Goal: Information Seeking & Learning: Compare options

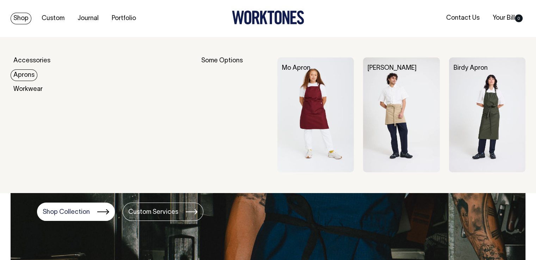
click at [27, 78] on link "Aprons" at bounding box center [24, 75] width 27 height 12
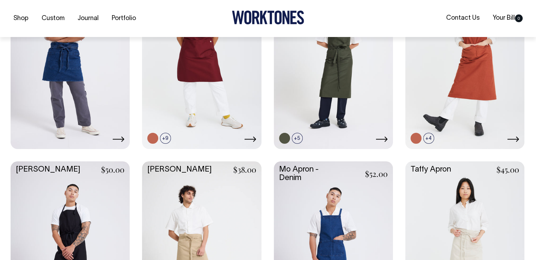
scroll to position [247, 0]
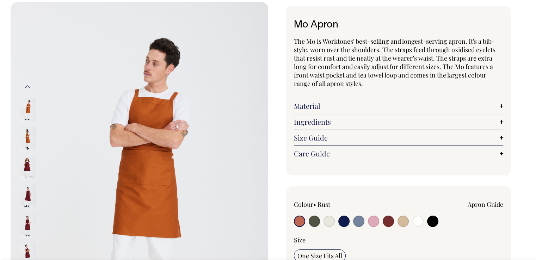
click at [309, 222] on input "radio" at bounding box center [314, 221] width 11 height 11
radio input "true"
select select "Olive"
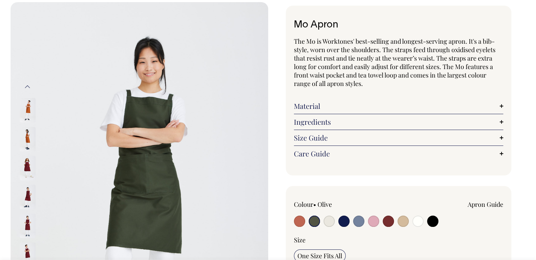
scroll to position [35, 0]
click at [327, 217] on input "radio" at bounding box center [329, 220] width 11 height 11
radio input "true"
select select "Natural"
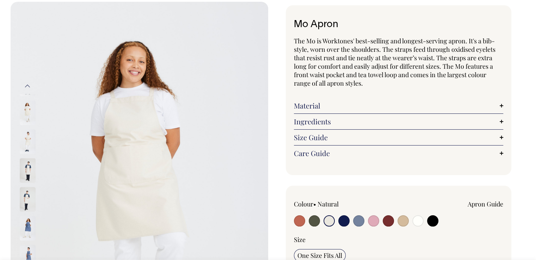
click at [316, 220] on input "radio" at bounding box center [314, 220] width 11 height 11
radio input "true"
select select "Olive"
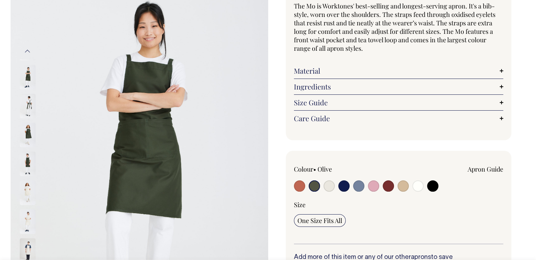
scroll to position [70, 0]
click at [345, 184] on input "radio" at bounding box center [343, 185] width 11 height 11
radio input "true"
select select "Dark Navy"
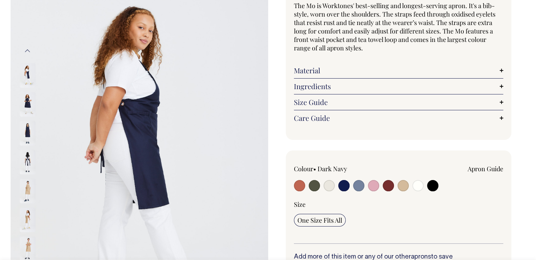
click at [311, 184] on input "radio" at bounding box center [314, 185] width 11 height 11
radio input "true"
select select "Olive"
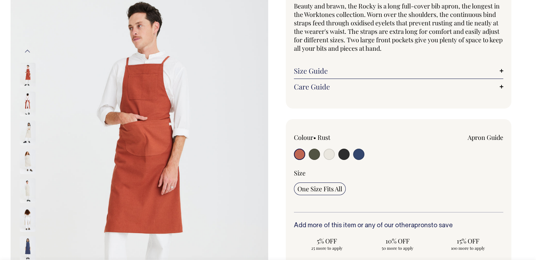
scroll to position [70, 0]
click at [308, 153] on div at bounding box center [336, 154] width 84 height 13
click at [314, 153] on input "radio" at bounding box center [314, 153] width 11 height 11
radio input "true"
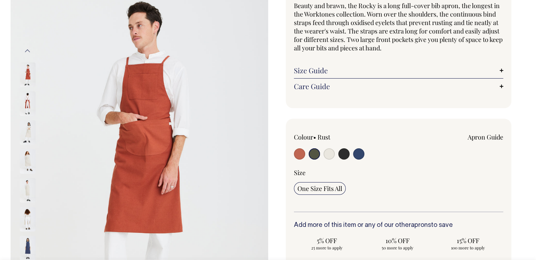
select select "Olive"
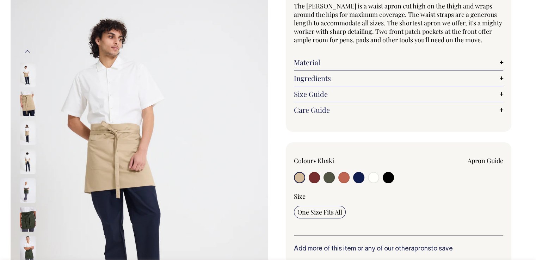
click at [326, 177] on input "radio" at bounding box center [329, 177] width 11 height 11
radio input "true"
select select "Olive"
